Goal: Task Accomplishment & Management: Use online tool/utility

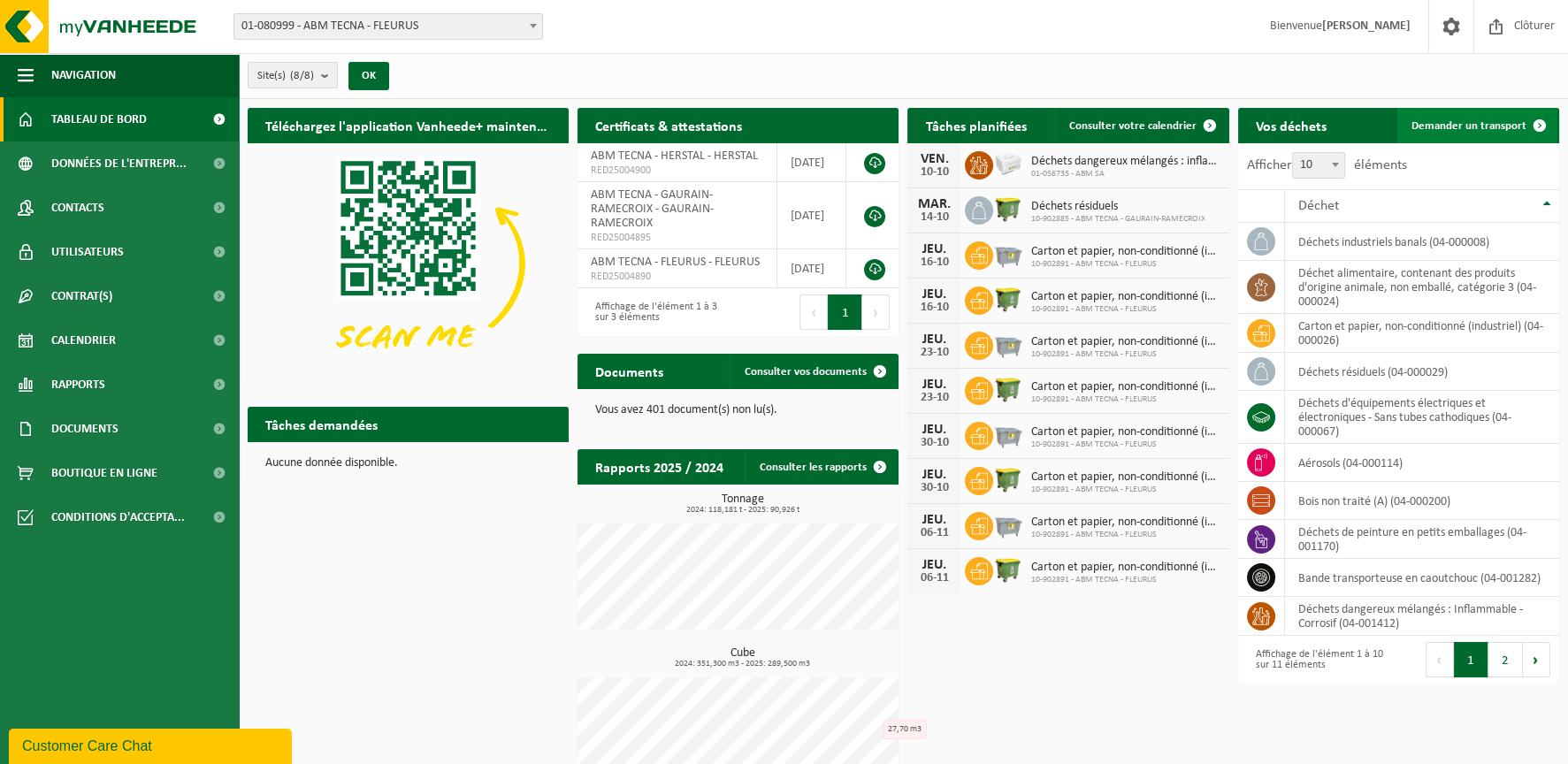
click at [1473, 126] on span "Demander un transport" at bounding box center [1469, 126] width 115 height 12
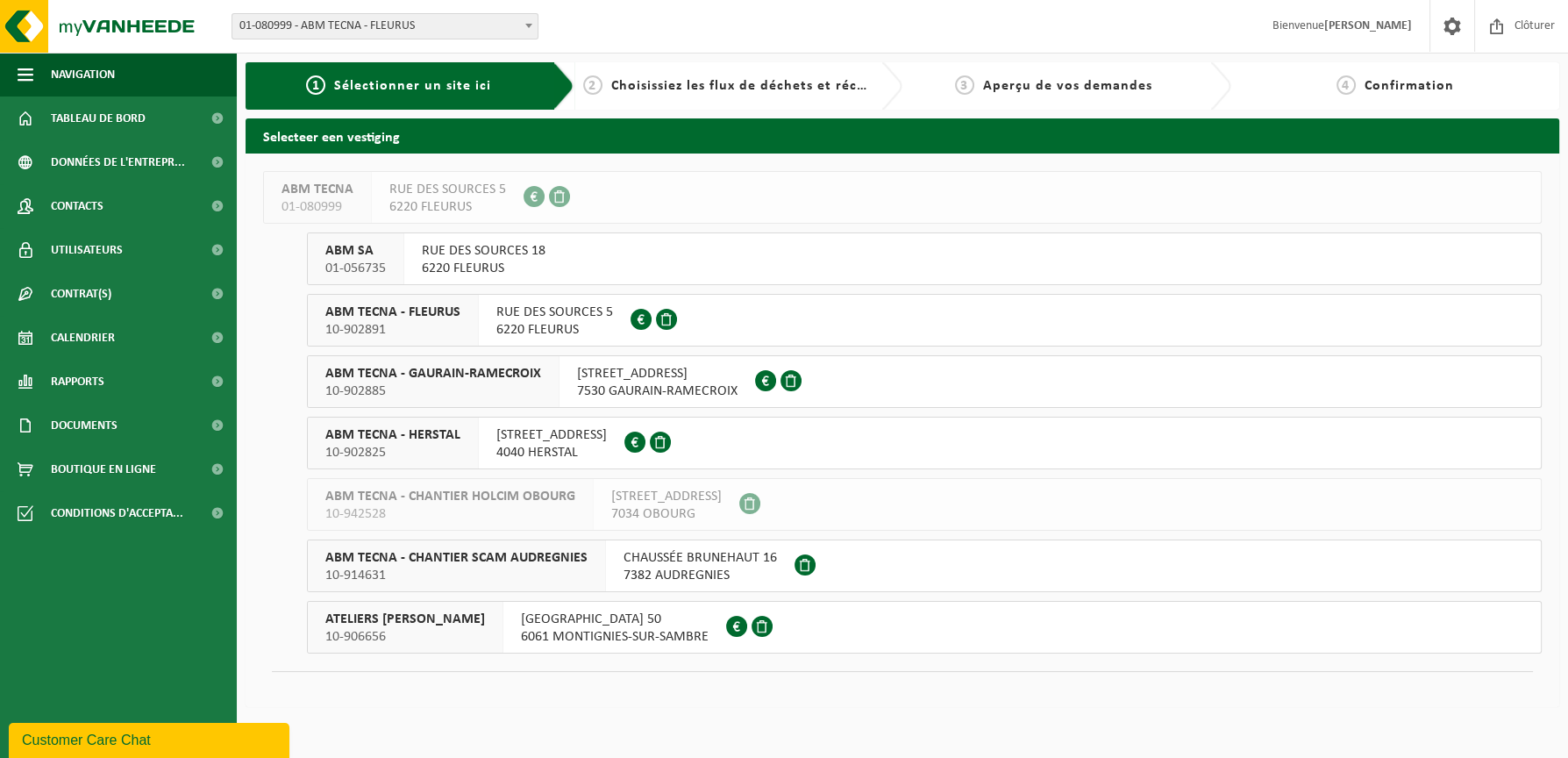
click at [630, 387] on span "7530 GAURAIN-RAMECROIX" at bounding box center [657, 391] width 160 height 18
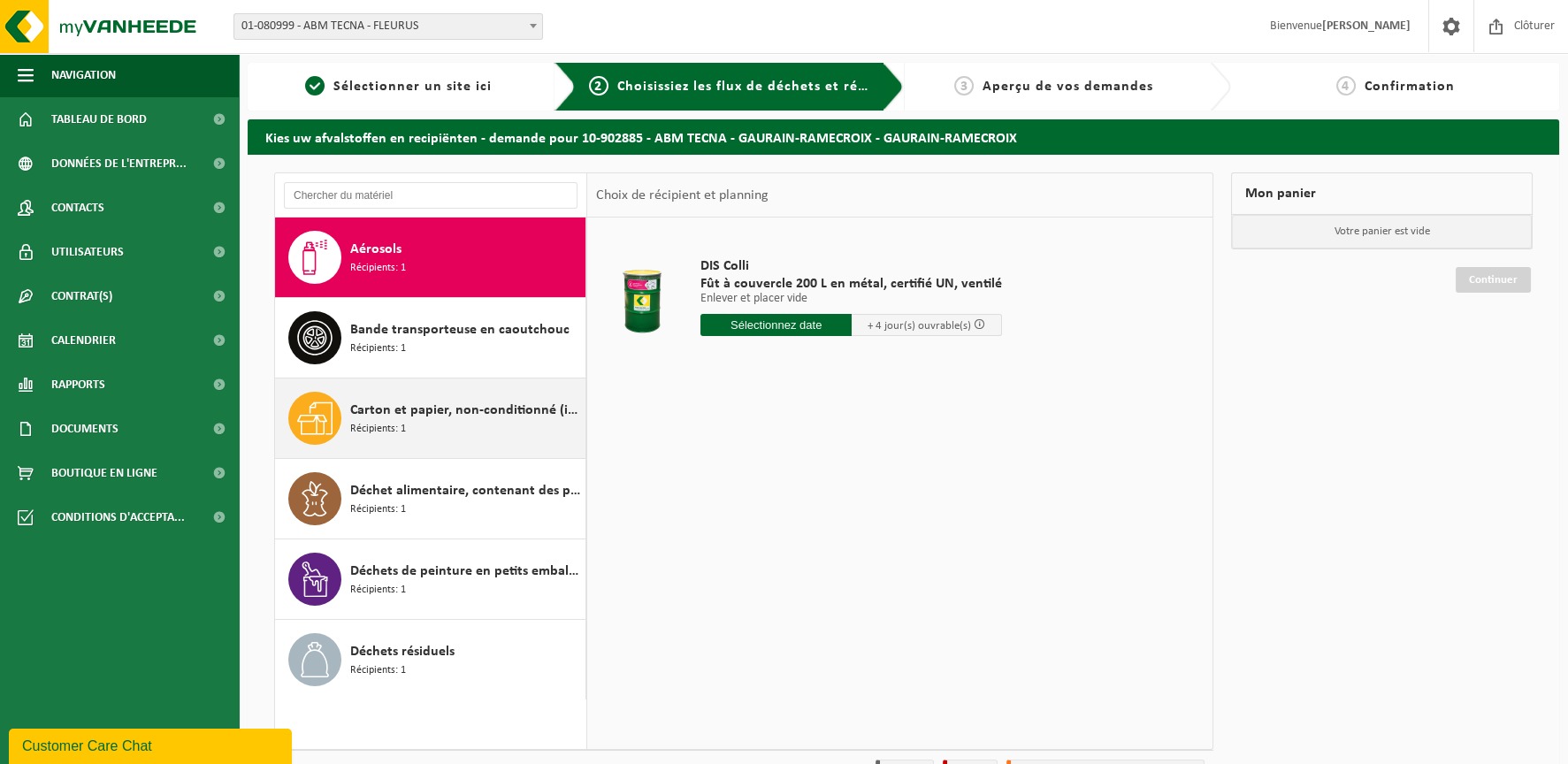
click at [413, 415] on span "Carton et papier, non-conditionné (industriel)" at bounding box center [465, 409] width 231 height 21
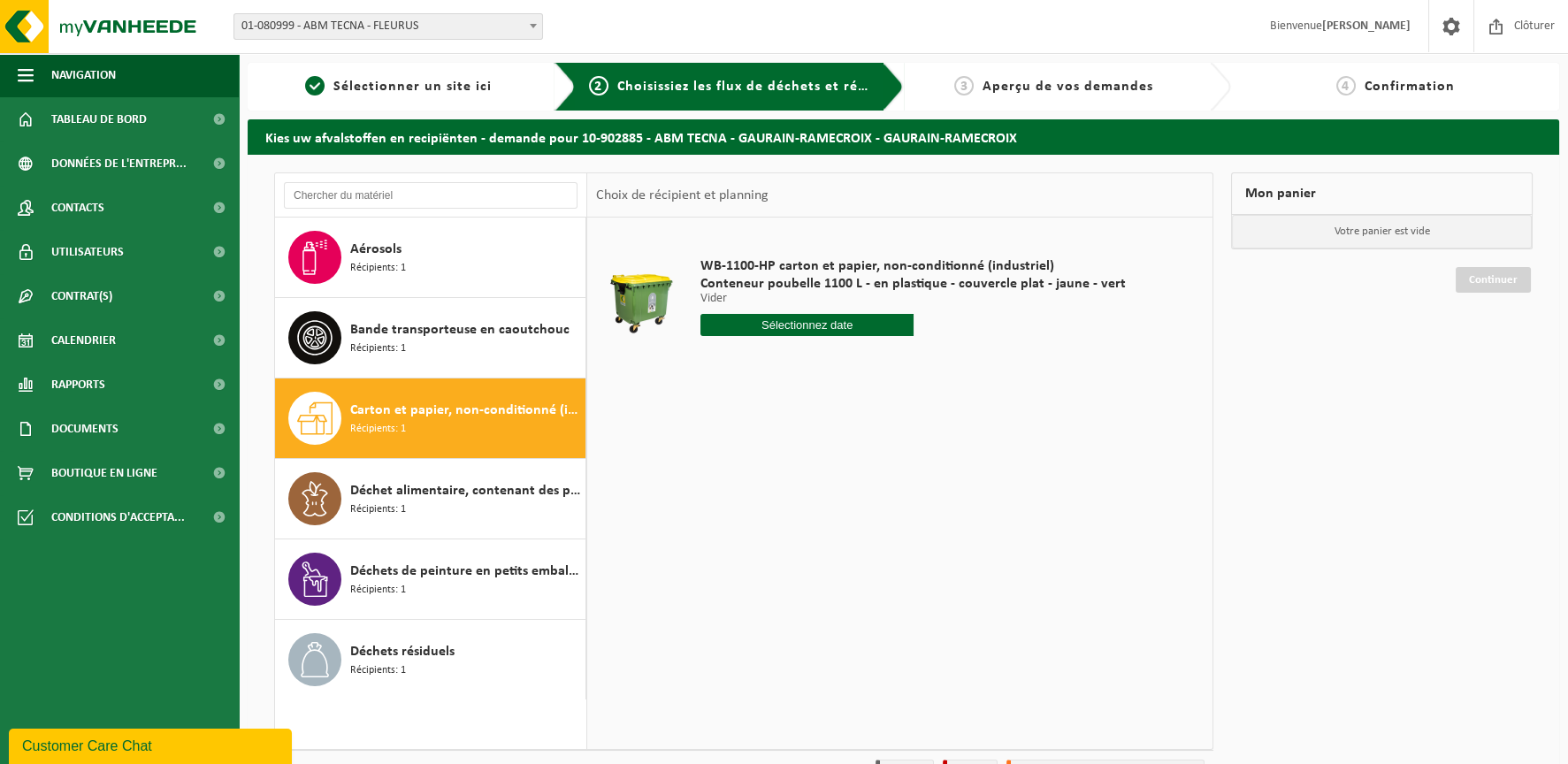
click at [780, 322] on input "text" at bounding box center [807, 325] width 213 height 22
click at [777, 481] on div "15" at bounding box center [779, 482] width 31 height 29
type input "à partir de 2025-10-15"
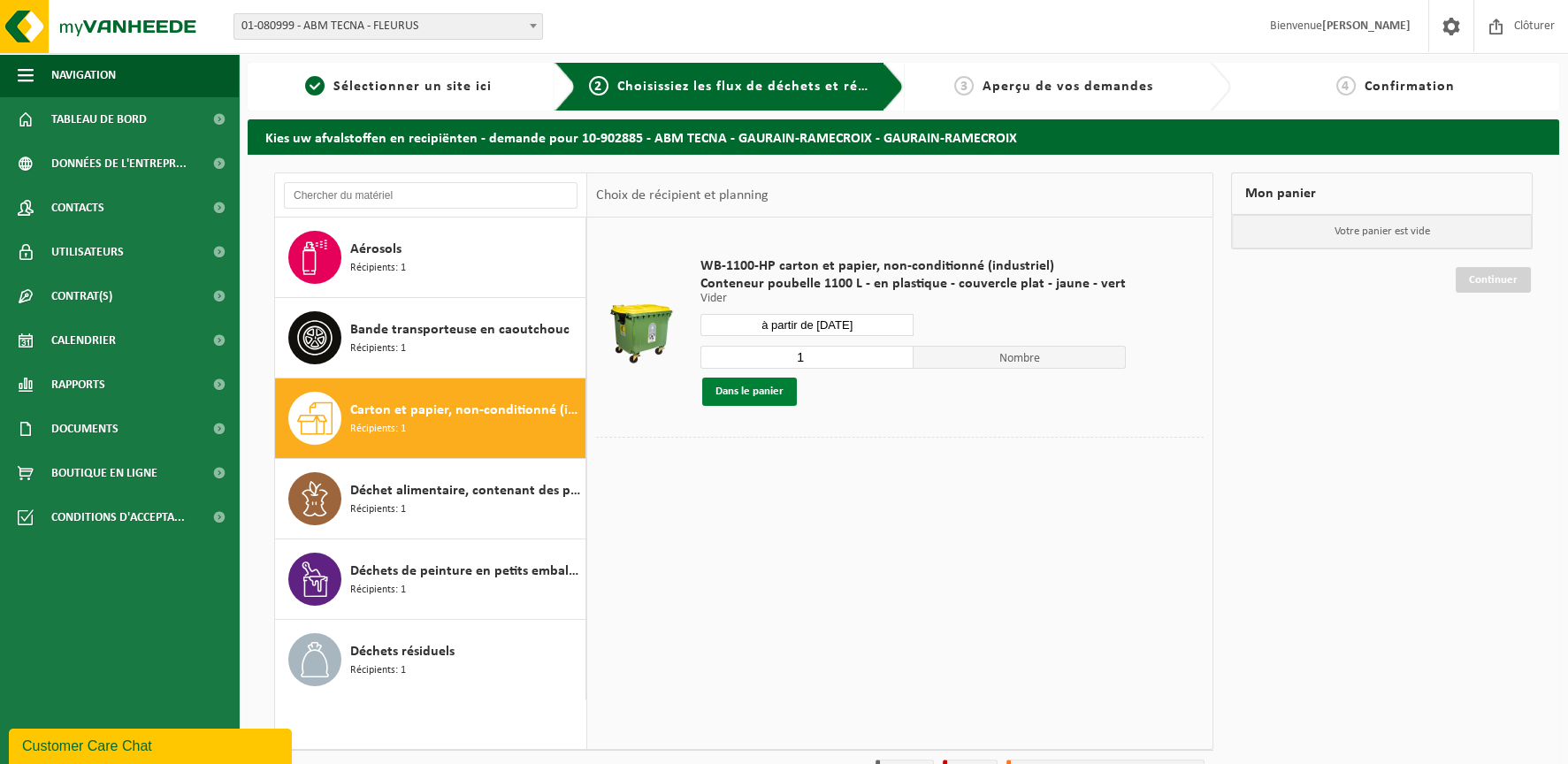
click at [772, 382] on button "Dans le panier" at bounding box center [748, 391] width 94 height 29
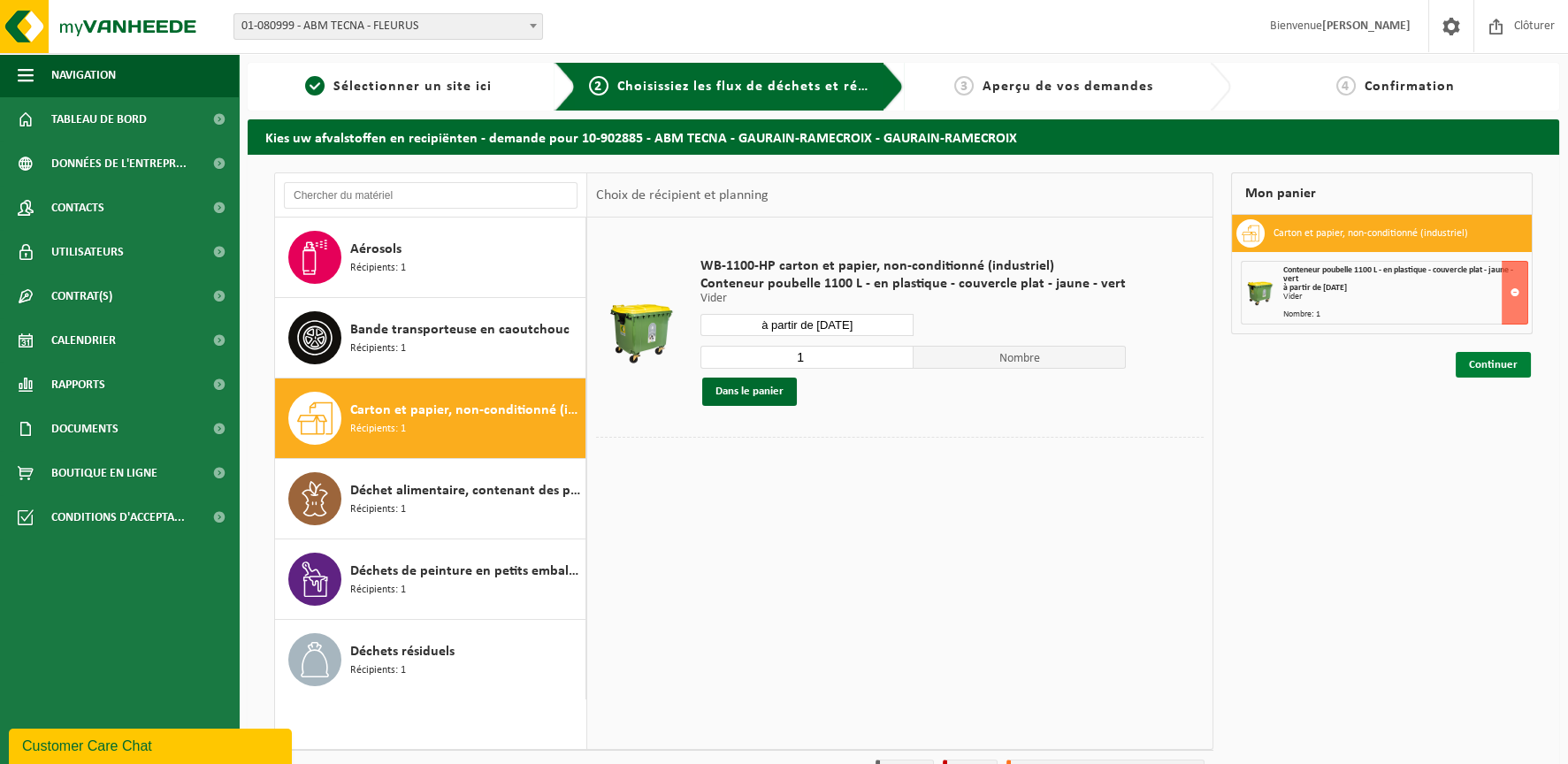
click at [1505, 360] on link "Continuer" at bounding box center [1493, 365] width 75 height 26
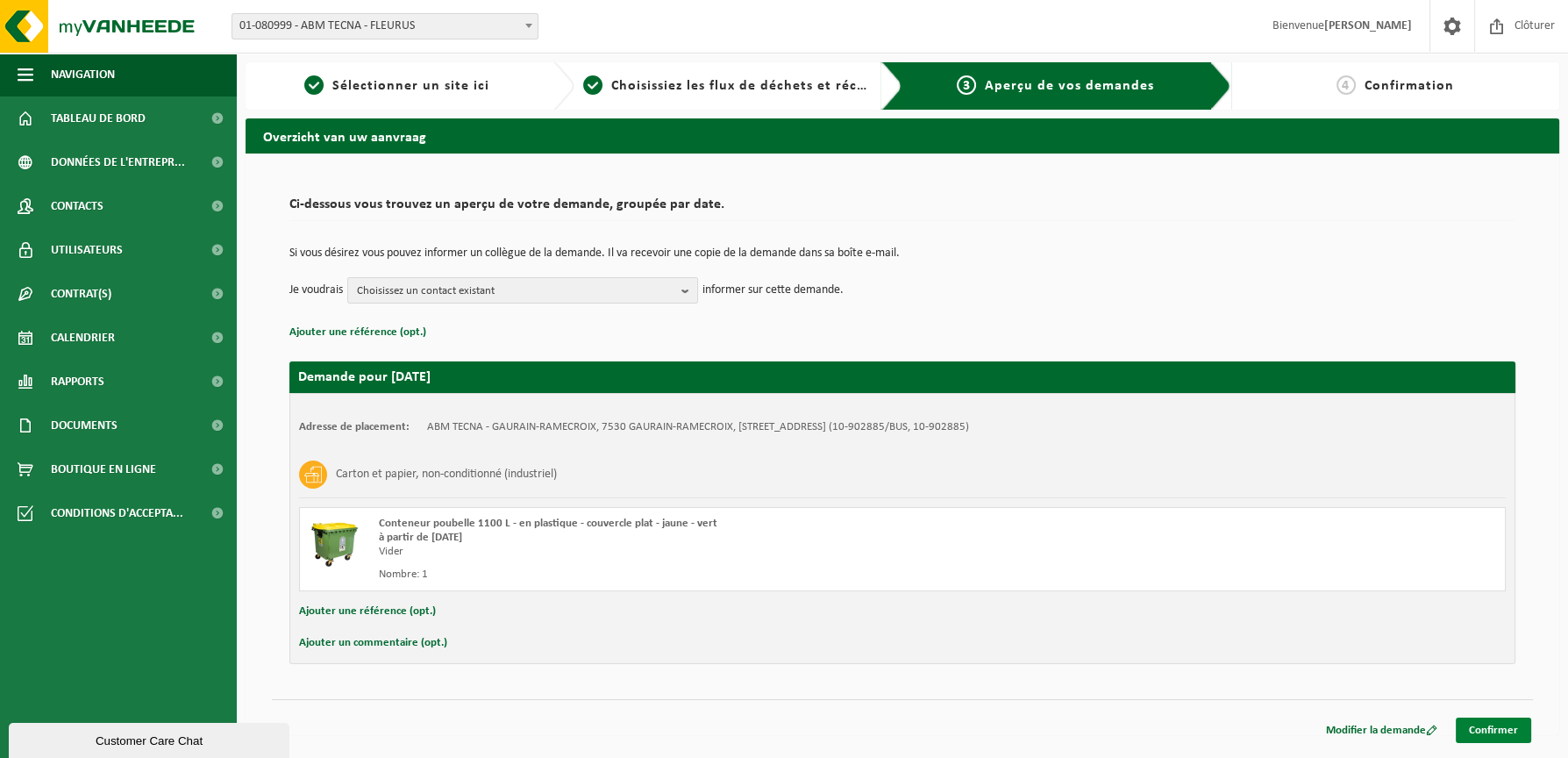
click at [1508, 728] on link "Confirmer" at bounding box center [1493, 730] width 76 height 26
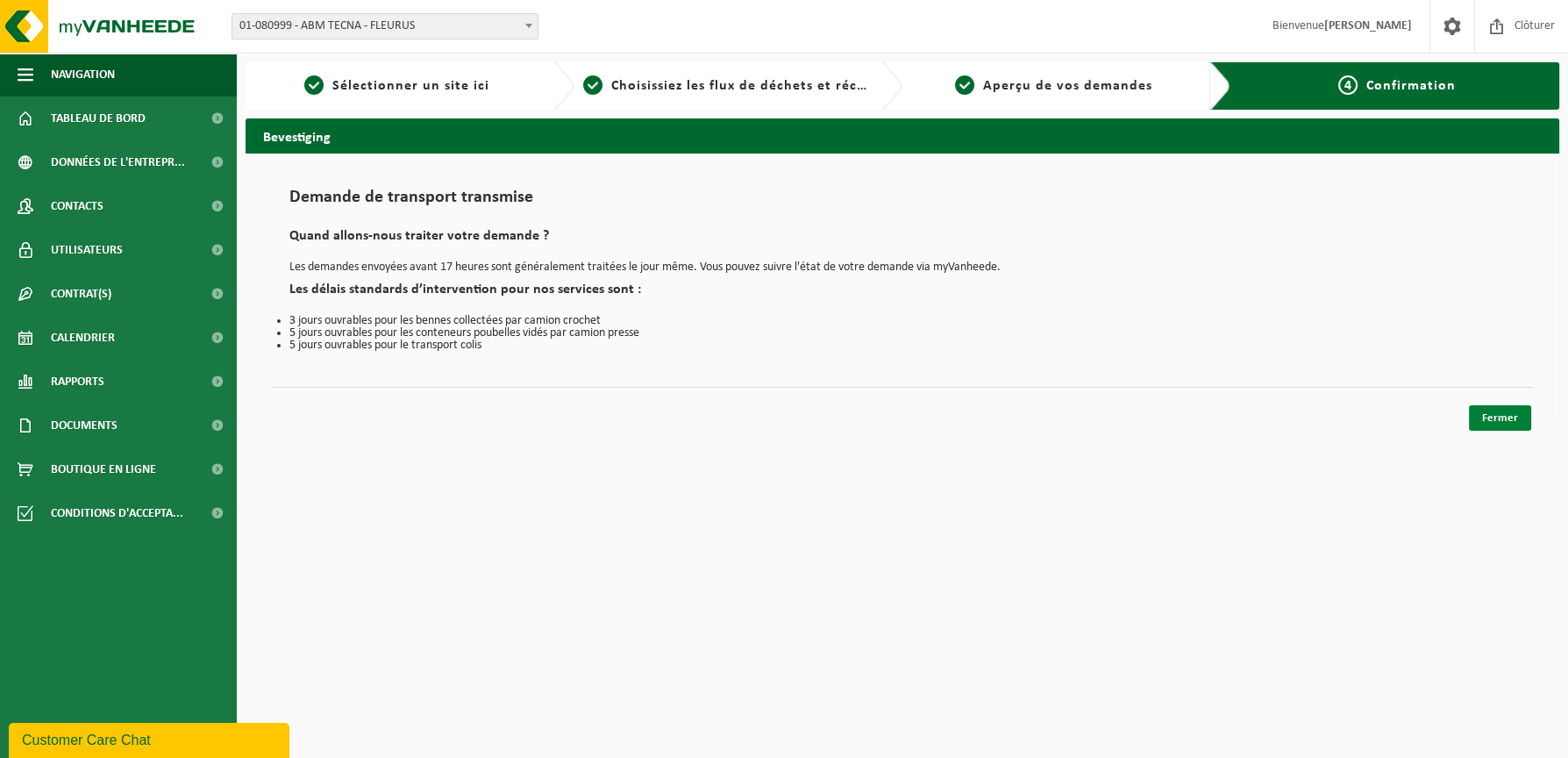
click at [1508, 413] on link "Fermer" at bounding box center [1499, 418] width 62 height 26
